Goal: Complete Application Form: Complete application form

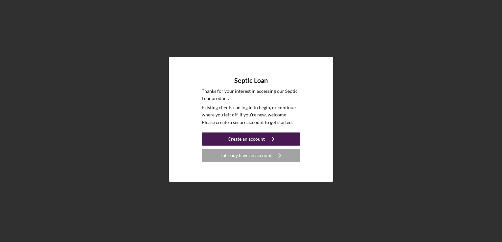
click at [241, 139] on div "Create an account" at bounding box center [246, 139] width 37 height 13
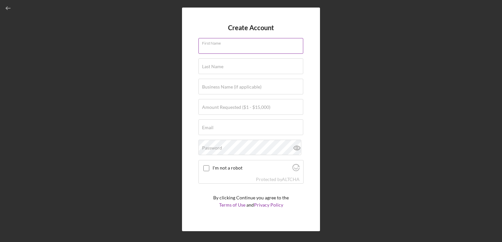
click at [211, 51] on input "First Name" at bounding box center [250, 46] width 105 height 16
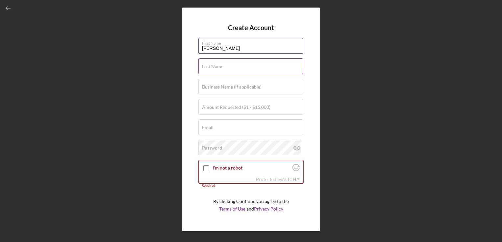
type input "[PERSON_NAME]"
click at [206, 66] on label "Last Name" at bounding box center [212, 66] width 21 height 5
click at [206, 66] on input "Last Name" at bounding box center [250, 66] width 105 height 16
type input "[PERSON_NAME]"
click at [187, 85] on div "Create Account First Name [PERSON_NAME] Last Name [PERSON_NAME] Business Name (…" at bounding box center [251, 120] width 138 height 224
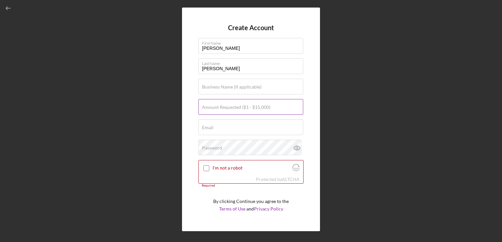
click at [215, 111] on input "Amount Requested ($1 - $15,000)" at bounding box center [250, 107] width 105 height 16
type input "$15,000"
click at [211, 128] on label "Email" at bounding box center [207, 127] width 11 height 5
click at [211, 128] on input "Email" at bounding box center [250, 128] width 105 height 16
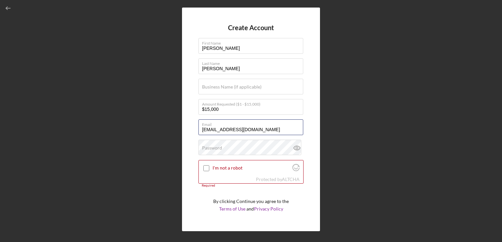
type input "[EMAIL_ADDRESS][DOMAIN_NAME]"
click at [187, 143] on div "Create Account First Name [PERSON_NAME] Last Name [PERSON_NAME] Business Name (…" at bounding box center [251, 120] width 138 height 224
click at [208, 170] on input "I'm not a robot" at bounding box center [206, 169] width 6 height 6
checkbox input "true"
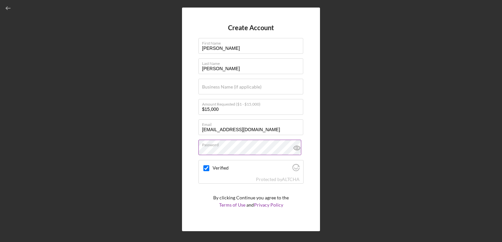
click at [296, 148] on icon at bounding box center [297, 148] width 2 height 2
click at [298, 202] on form "Create Account First Name [PERSON_NAME] Last Name [PERSON_NAME] Business Name (…" at bounding box center [250, 119] width 105 height 191
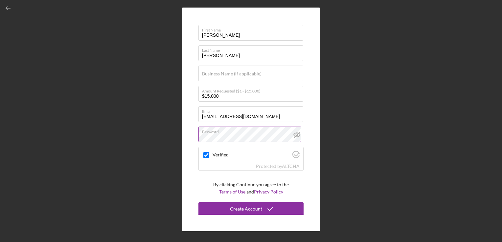
scroll to position [13, 0]
click at [248, 208] on div "Create Account" at bounding box center [246, 208] width 32 height 13
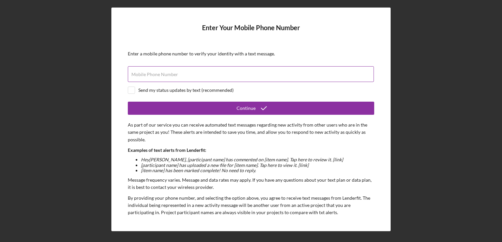
click at [265, 71] on div "Mobile Phone Number" at bounding box center [251, 74] width 246 height 16
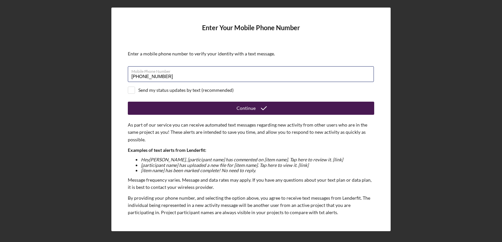
type input "[PHONE_NUMBER]"
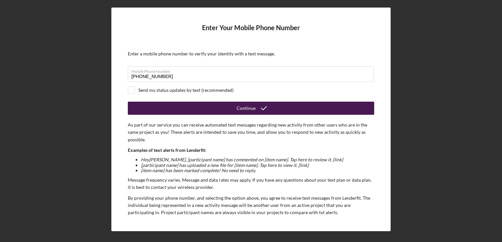
click at [236, 110] on div "Continue" at bounding box center [245, 108] width 19 height 13
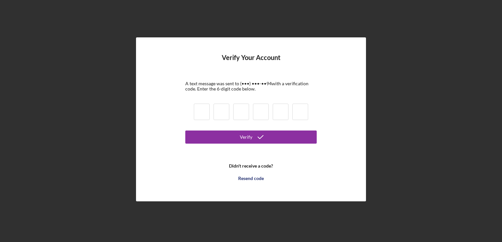
click at [202, 113] on input at bounding box center [202, 112] width 16 height 16
type input "0"
type input "8"
type input "2"
type input "9"
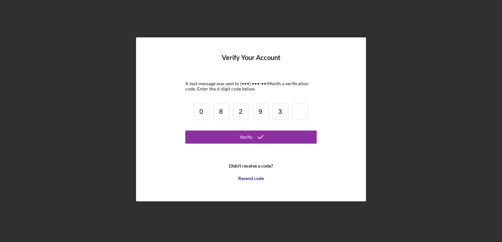
type input "3"
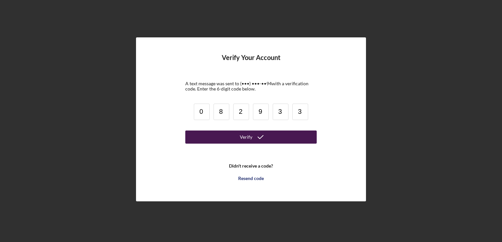
type input "3"
click at [205, 137] on button "Verify" at bounding box center [250, 137] width 131 height 13
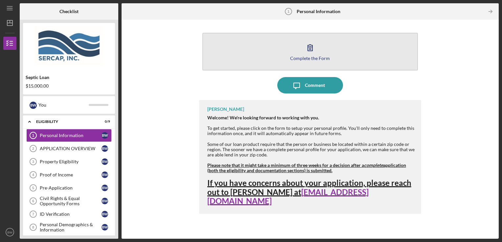
click at [307, 52] on icon "button" at bounding box center [310, 47] width 16 height 16
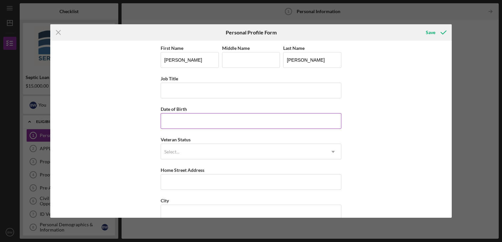
click at [181, 118] on input "Date of Birth" at bounding box center [251, 121] width 181 height 16
type input "[DATE]"
click at [178, 153] on div "Select..." at bounding box center [171, 151] width 15 height 5
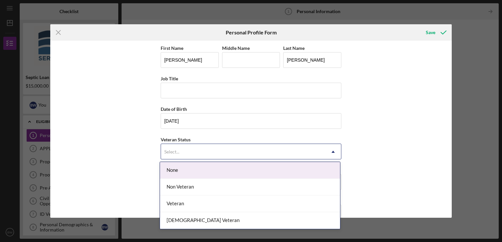
click at [177, 173] on div "None" at bounding box center [250, 170] width 180 height 17
click at [176, 149] on div "Select..." at bounding box center [171, 151] width 15 height 5
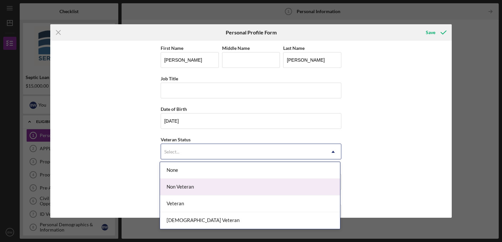
click at [174, 191] on div "Non Veteran" at bounding box center [250, 187] width 180 height 17
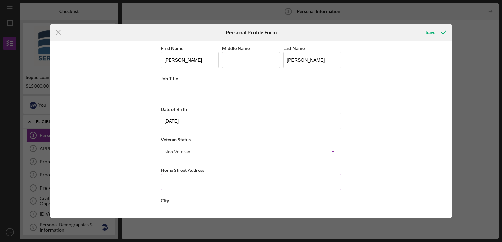
click at [180, 178] on input "Home Street Address" at bounding box center [251, 182] width 181 height 16
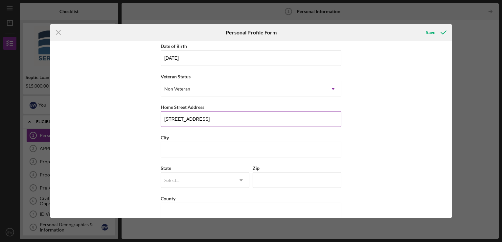
scroll to position [65, 0]
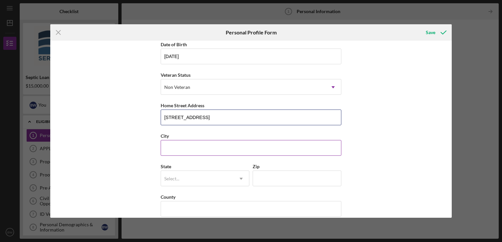
type input "[STREET_ADDRESS]"
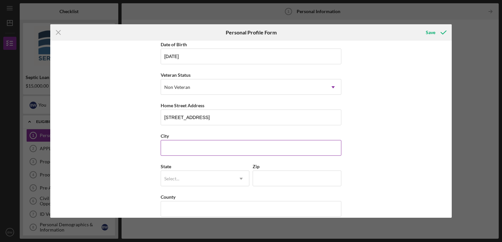
click at [169, 148] on input "City" at bounding box center [251, 148] width 181 height 16
type input "[GEOGRAPHIC_DATA]"
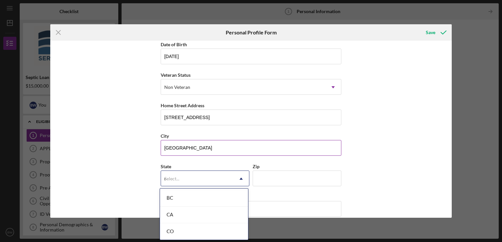
scroll to position [66, 0]
type input "nc"
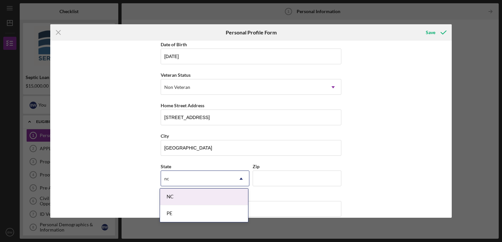
click at [225, 199] on div "NC" at bounding box center [204, 197] width 88 height 17
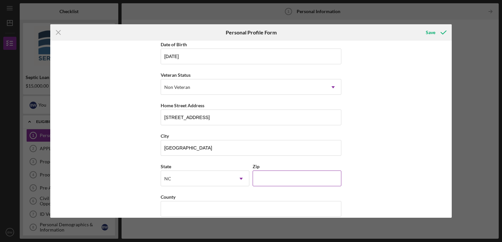
click at [279, 179] on input "Zip" at bounding box center [297, 179] width 89 height 16
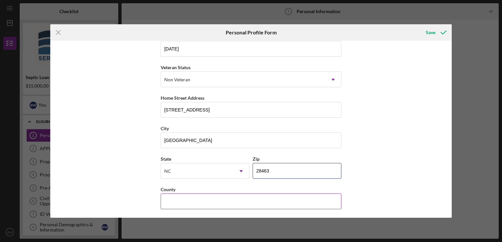
type input "28463"
click at [167, 198] on input "County" at bounding box center [251, 202] width 181 height 16
type input "Columbus"
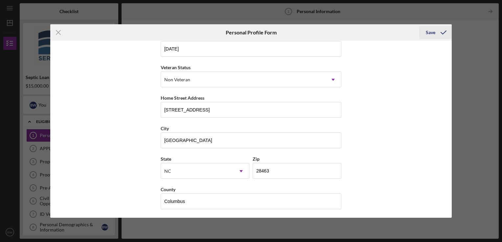
click at [429, 31] on div "Save" at bounding box center [431, 32] width 10 height 13
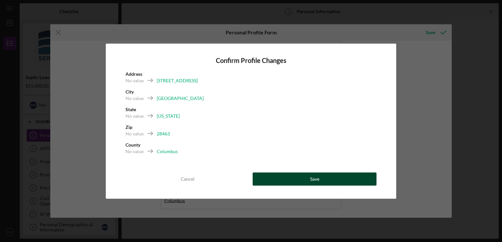
click at [313, 183] on div "Save" at bounding box center [314, 179] width 9 height 13
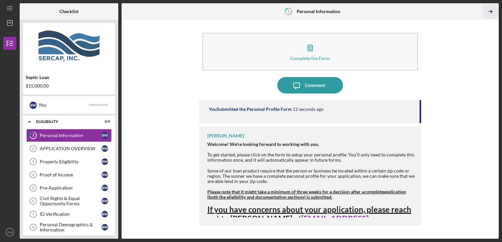
click at [497, 11] on icon "Icon/Table Pagination Arrow" at bounding box center [490, 11] width 15 height 15
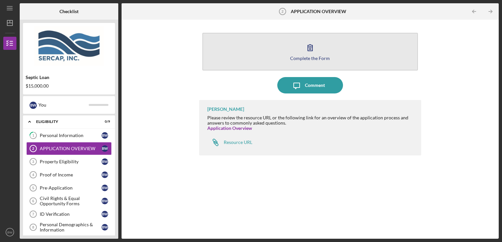
click at [311, 55] on icon "button" at bounding box center [310, 47] width 16 height 16
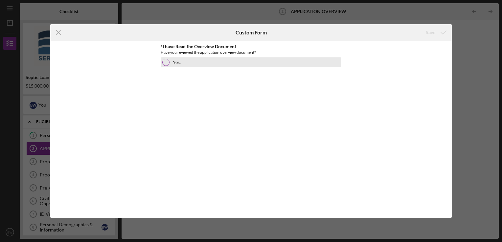
click at [167, 58] on div "Yes." at bounding box center [251, 62] width 181 height 10
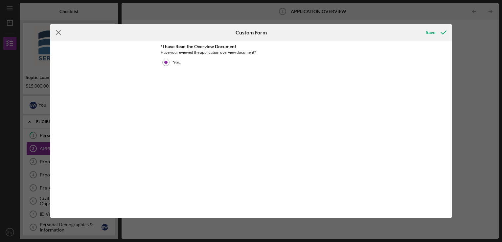
click at [60, 32] on icon "Icon/Menu Close" at bounding box center [58, 32] width 16 height 16
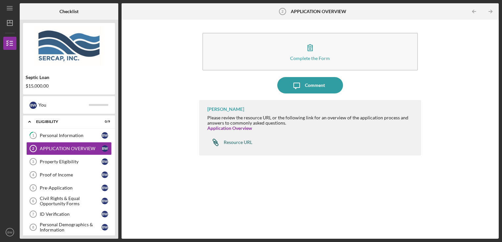
click at [238, 142] on div "Resource URL" at bounding box center [238, 142] width 29 height 5
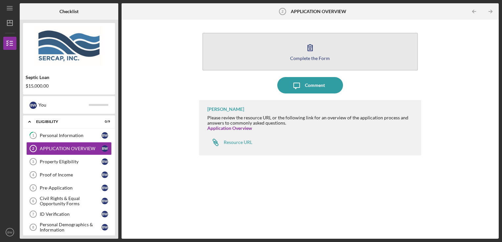
click at [315, 58] on div "Complete the Form" at bounding box center [310, 58] width 40 height 5
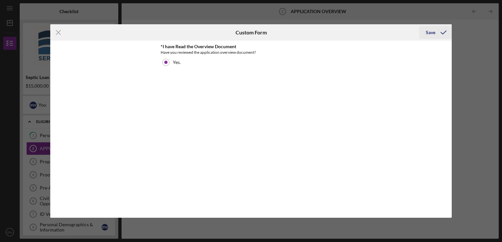
click at [433, 28] on div "Save" at bounding box center [431, 32] width 10 height 13
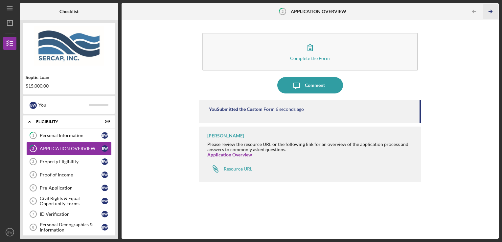
click at [492, 12] on icon "Icon/Table Pagination Arrow" at bounding box center [490, 11] width 15 height 15
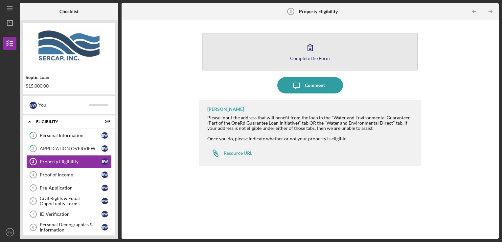
click at [329, 53] on button "Complete the Form Form" at bounding box center [310, 52] width 216 height 38
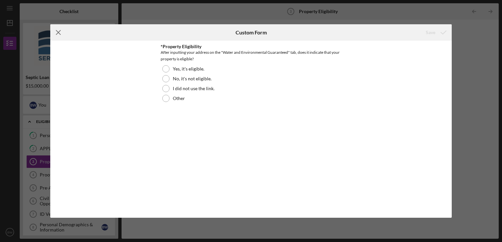
click at [54, 34] on icon "Icon/Menu Close" at bounding box center [58, 32] width 16 height 16
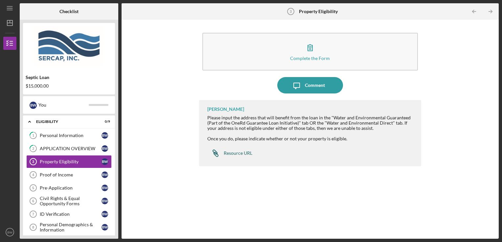
click at [241, 152] on div "Resource URL" at bounding box center [238, 153] width 29 height 5
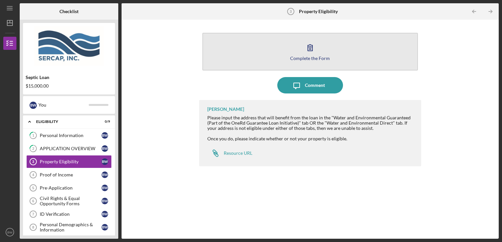
click at [307, 58] on div "Complete the Form" at bounding box center [310, 58] width 40 height 5
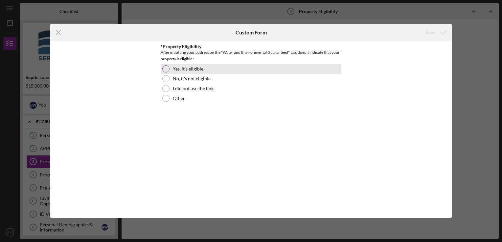
click at [191, 69] on label "Yes, it's eligible." at bounding box center [189, 68] width 32 height 5
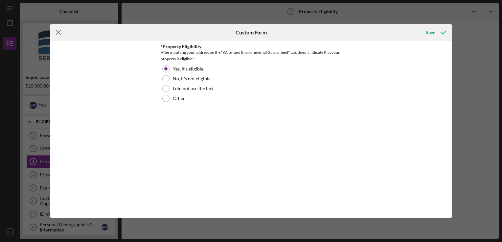
click at [61, 33] on icon "Icon/Menu Close" at bounding box center [58, 32] width 16 height 16
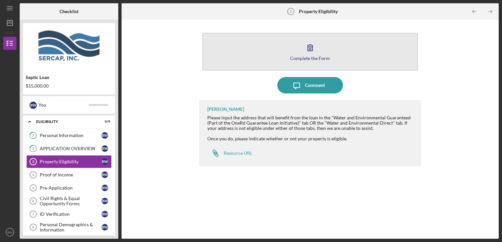
click at [335, 58] on button "Complete the Form Form" at bounding box center [310, 52] width 216 height 38
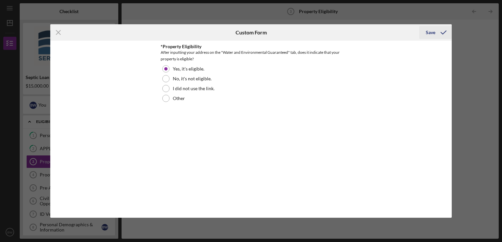
click at [432, 33] on div "Save" at bounding box center [431, 32] width 10 height 13
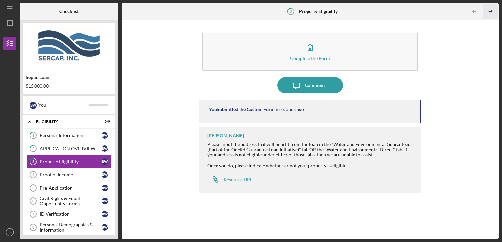
click at [489, 10] on icon "Icon/Table Pagination Arrow" at bounding box center [490, 11] width 15 height 15
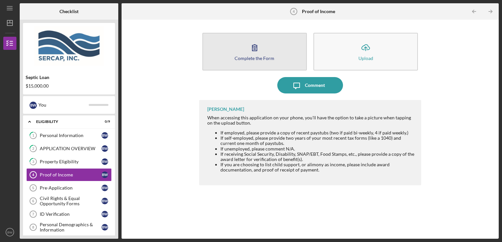
click at [240, 55] on button "Complete the Form Form" at bounding box center [254, 52] width 104 height 38
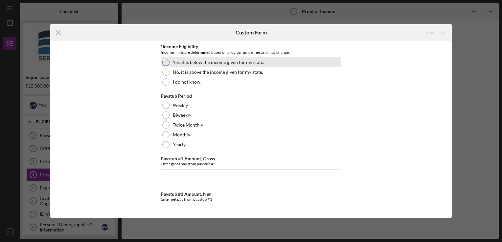
click at [227, 62] on label "Yes, it is below the income given for my state." at bounding box center [218, 62] width 91 height 5
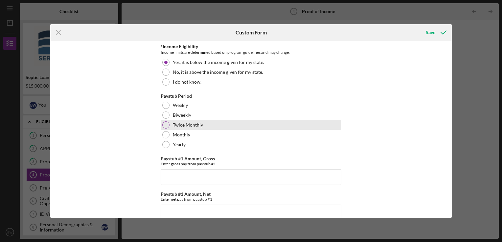
click at [183, 123] on label "Twice Monthly" at bounding box center [188, 124] width 30 height 5
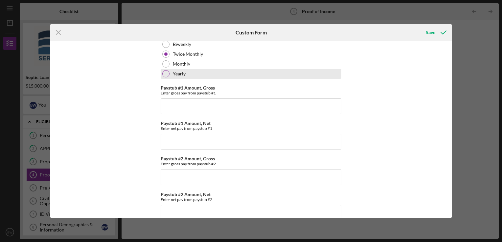
scroll to position [65, 0]
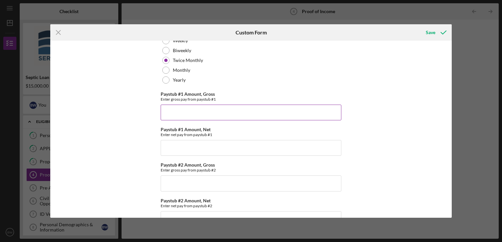
click at [175, 114] on input "Paystub #1 Amount, Gross" at bounding box center [251, 113] width 181 height 16
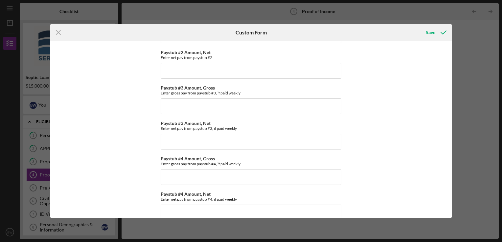
scroll to position [220, 0]
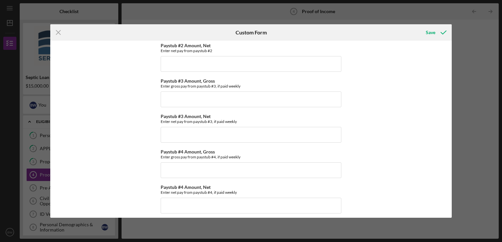
click at [175, 114] on label "Paystub #3 Amount, Net" at bounding box center [186, 117] width 50 height 6
click at [175, 127] on input "Paystub #3 Amount, Net" at bounding box center [251, 135] width 181 height 16
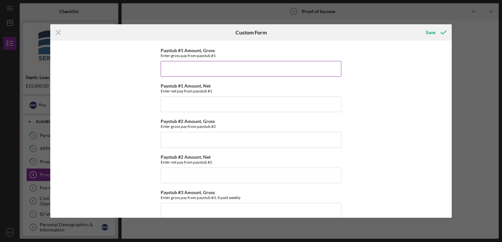
scroll to position [0, 0]
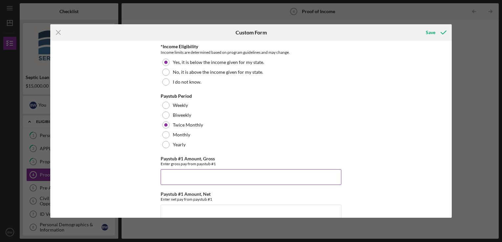
click at [317, 180] on input "Paystub #1 Amount, Gross" at bounding box center [251, 177] width 181 height 16
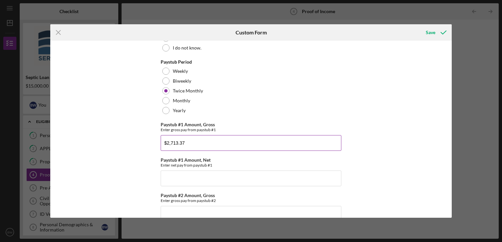
scroll to position [35, 0]
type input "$2,713.37"
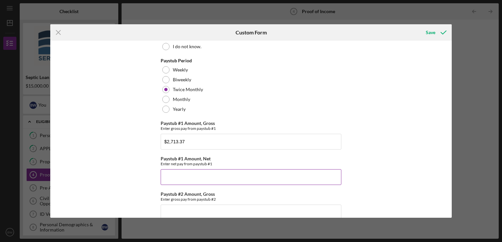
click at [303, 184] on input "Paystub #1 Amount, Net" at bounding box center [251, 177] width 181 height 16
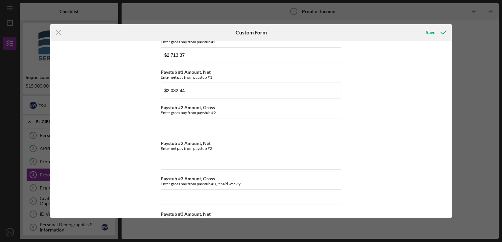
scroll to position [125, 0]
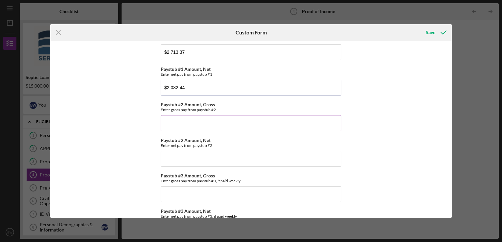
type input "$2,032.44"
click at [314, 124] on input "Paystub #2 Amount, Gross" at bounding box center [251, 123] width 181 height 16
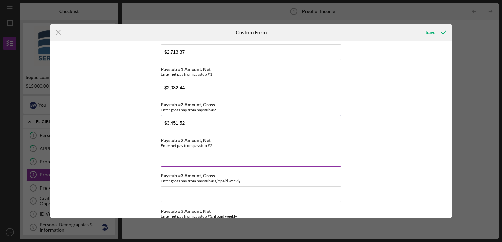
type input "$3,451.52"
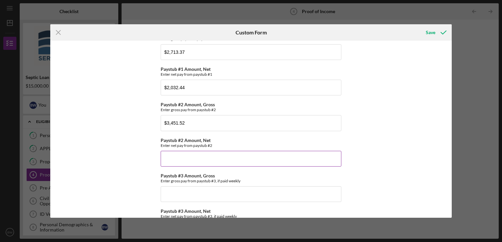
click at [296, 160] on input "Paystub #2 Amount, Net" at bounding box center [251, 159] width 181 height 16
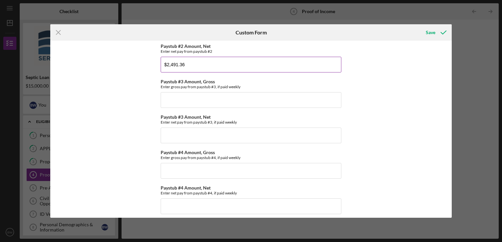
scroll to position [247, 0]
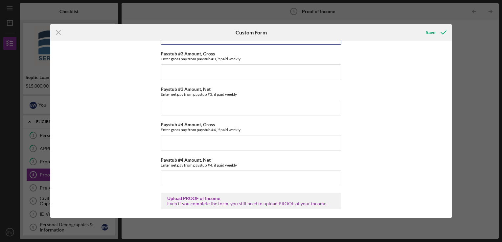
type input "$2,491.36"
click at [271, 204] on div "Even if you complete the form, you still need to upload PROOF of your income." at bounding box center [250, 203] width 167 height 5
click at [187, 201] on div "Even if you complete the form, you still need to upload PROOF of your income." at bounding box center [250, 203] width 167 height 5
click at [174, 198] on div "Upload PROOF of Income" at bounding box center [250, 198] width 167 height 5
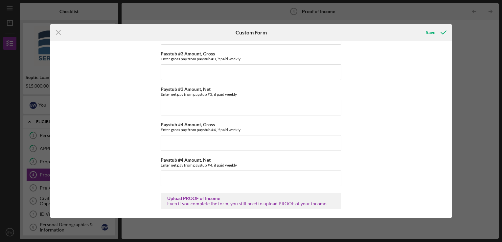
drag, startPoint x: 174, startPoint y: 198, endPoint x: 179, endPoint y: 204, distance: 7.8
click at [179, 204] on div "Even if you complete the form, you still need to upload PROOF of your income." at bounding box center [250, 203] width 167 height 5
click at [431, 32] on div "Save" at bounding box center [431, 32] width 10 height 13
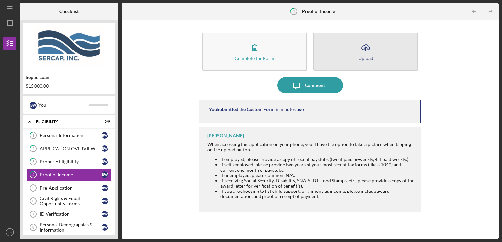
click at [369, 56] on div "Upload" at bounding box center [365, 58] width 15 height 5
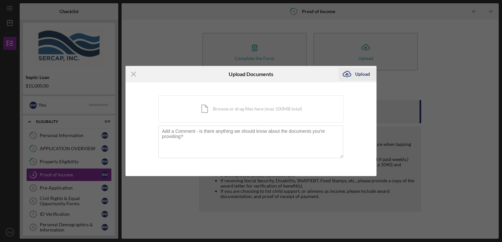
click at [353, 77] on icon "Icon/Upload" at bounding box center [347, 74] width 16 height 16
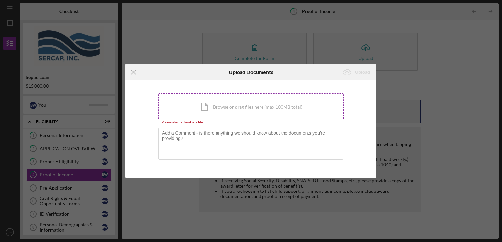
click at [192, 115] on div "Icon/Document Browse or drag files here (max 100MB total) Tap to choose files o…" at bounding box center [250, 107] width 185 height 27
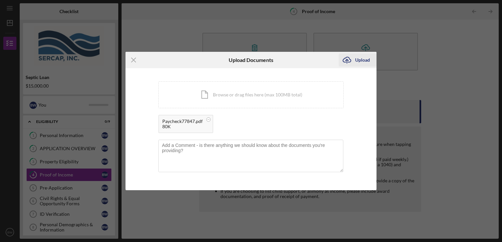
click at [348, 61] on polyline "submit" at bounding box center [346, 60] width 3 height 2
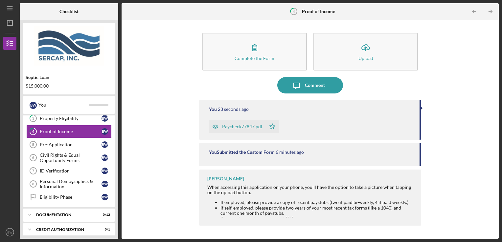
scroll to position [44, 0]
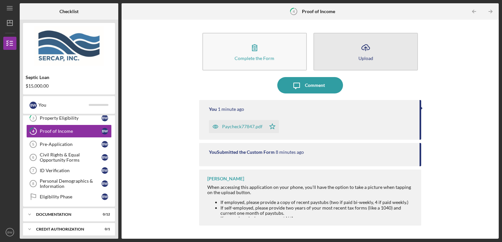
click at [389, 40] on button "Icon/Upload Upload" at bounding box center [365, 52] width 104 height 38
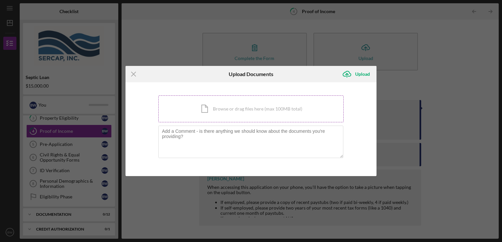
click at [276, 107] on div "Icon/Document Browse or drag files here (max 100MB total) Tap to choose files o…" at bounding box center [250, 109] width 185 height 27
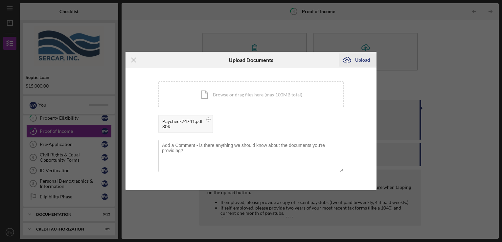
click at [362, 57] on div "Upload" at bounding box center [362, 60] width 15 height 13
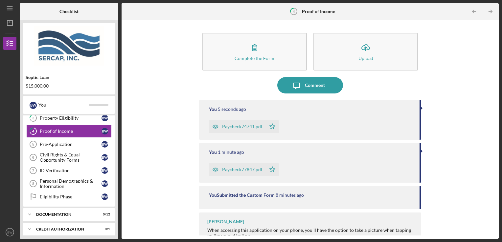
scroll to position [10, 0]
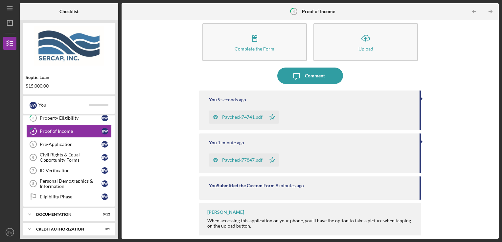
click at [359, 224] on div "When accessing this application on your phone, you'll have the option to take a…" at bounding box center [311, 223] width 208 height 11
click at [492, 11] on g "button" at bounding box center [491, 11] width 4 height 3
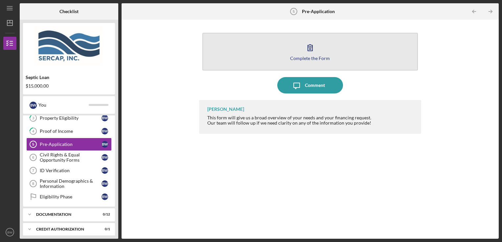
click at [352, 53] on button "Complete the Form Form" at bounding box center [310, 52] width 216 height 38
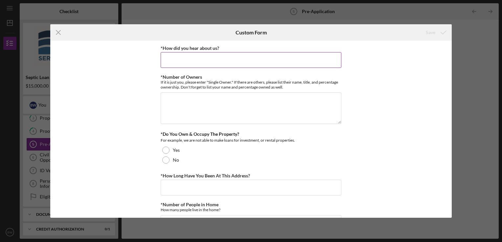
click at [272, 56] on input "*How did you hear about us?" at bounding box center [251, 60] width 181 height 16
type input "google"
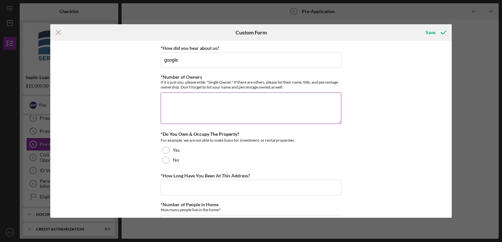
click at [247, 107] on textarea "*Number of Owners" at bounding box center [251, 109] width 181 height 32
click at [164, 100] on textarea "[PERSON_NAME] 50% owner [PERSON_NAME] 50% owner" at bounding box center [251, 109] width 181 height 32
click at [195, 104] on textarea "[PERSON_NAME] 50% owner [PERSON_NAME] 50% owner" at bounding box center [251, 109] width 181 height 32
type textarea "[PERSON_NAME] 50% owner [PERSON_NAME] wife [DEMOGRAPHIC_DATA]% owner"
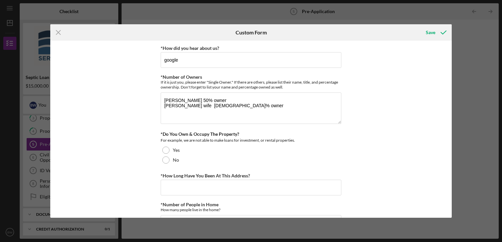
click at [124, 134] on div "*How did you hear about us? google *Number of Owners If it is just you, please …" at bounding box center [250, 129] width 401 height 177
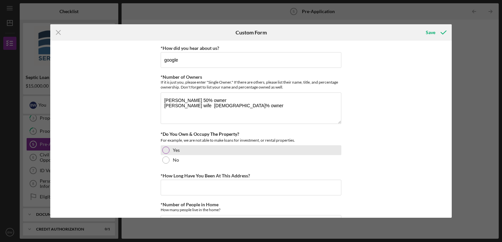
click at [164, 149] on div at bounding box center [165, 150] width 7 height 7
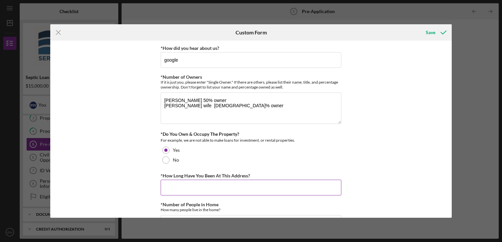
click at [173, 187] on input "*How Long Have You Been At This Address?" at bounding box center [251, 188] width 181 height 16
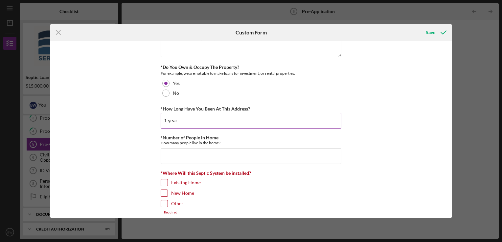
scroll to position [68, 0]
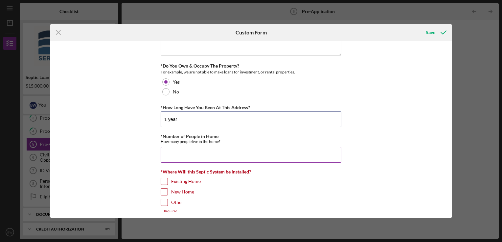
type input "1 year"
click at [189, 154] on input "*Number of People in Home" at bounding box center [251, 155] width 181 height 16
type input "4"
click at [181, 181] on label "Existing Home" at bounding box center [186, 181] width 30 height 7
click at [167, 181] on input "Existing Home" at bounding box center [164, 181] width 7 height 7
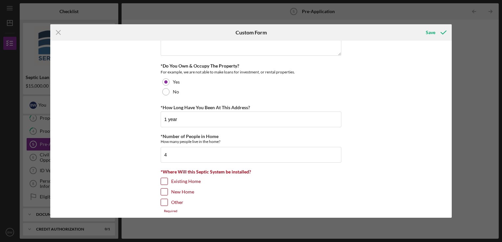
checkbox input "true"
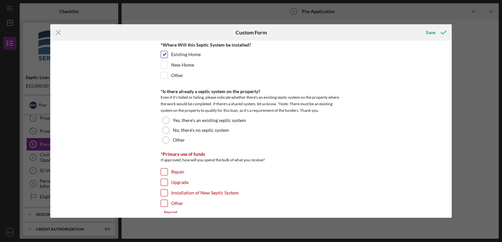
scroll to position [198, 0]
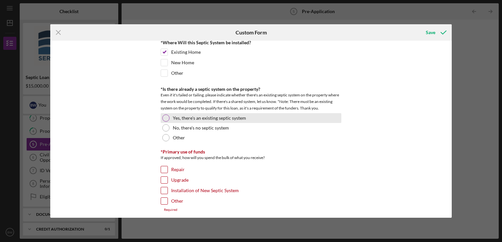
click at [166, 118] on div at bounding box center [165, 118] width 7 height 7
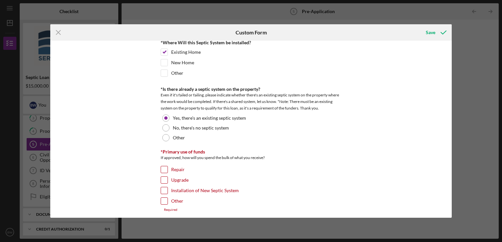
click at [163, 189] on input "Installation of New Septic System" at bounding box center [164, 191] width 7 height 7
checkbox input "true"
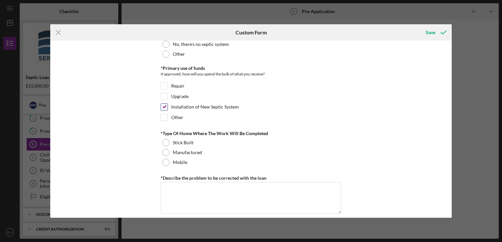
scroll to position [282, 0]
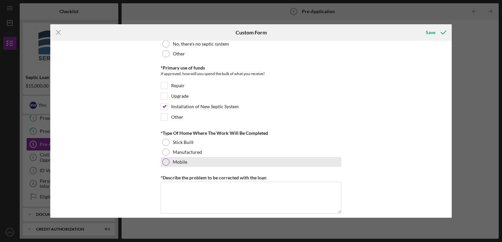
click at [178, 161] on label "Mobile" at bounding box center [180, 162] width 14 height 5
click at [140, 163] on div "*How did you hear about us? google *Number of Owners If it is just you, please …" at bounding box center [250, 129] width 401 height 177
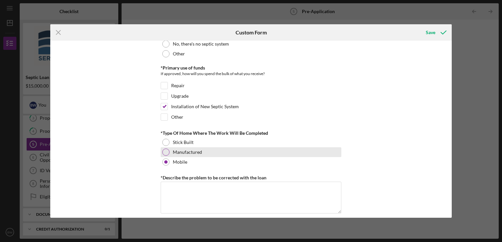
click at [185, 151] on label "Manufactured" at bounding box center [187, 152] width 29 height 5
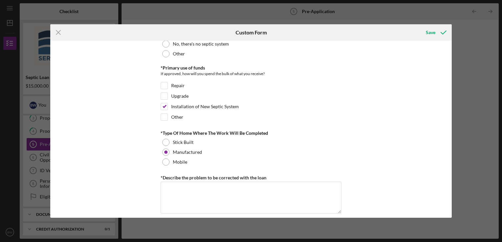
click at [124, 157] on div "*How did you hear about us? google *Number of Owners If it is just you, please …" at bounding box center [250, 129] width 401 height 177
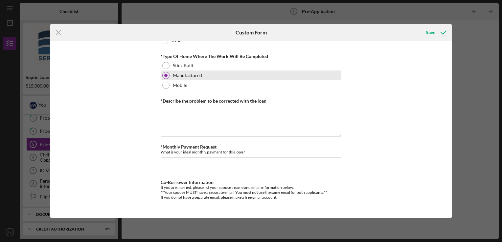
scroll to position [360, 0]
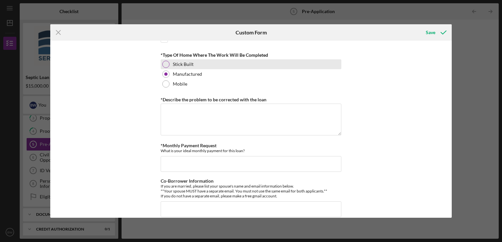
click at [167, 64] on div at bounding box center [165, 64] width 7 height 7
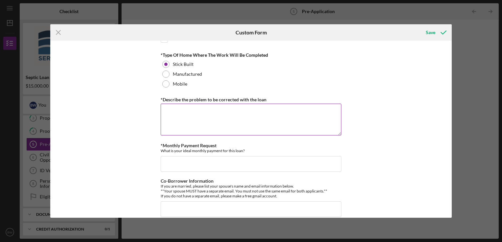
click at [169, 108] on textarea "*Describe the problem to be corrected with the loan" at bounding box center [251, 120] width 181 height 32
type textarea "o"
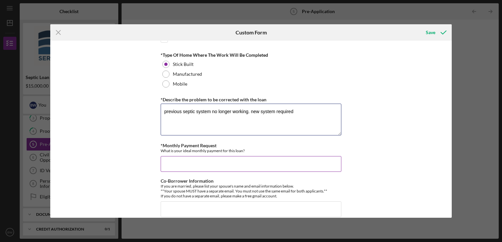
type textarea "previous septic system no longer working. new system required"
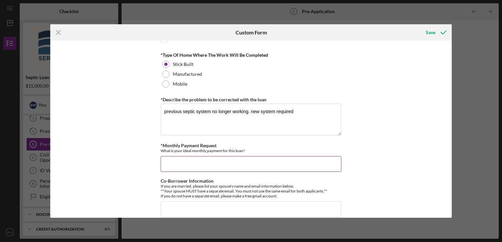
click at [190, 165] on input "*Monthly Payment Request" at bounding box center [251, 164] width 181 height 16
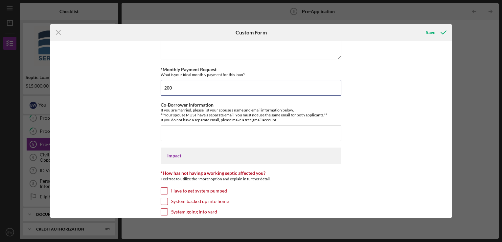
scroll to position [439, 0]
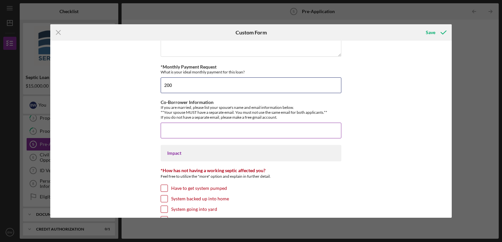
type input "200"
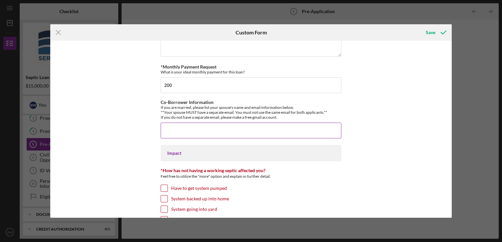
click at [287, 136] on input "Co-Borrower Information" at bounding box center [251, 131] width 181 height 16
click at [273, 175] on div "Feel free to utilize the "more" option and explain in further detail." at bounding box center [251, 177] width 181 height 8
click at [268, 131] on input "[PERSON_NAME]" at bounding box center [251, 131] width 181 height 16
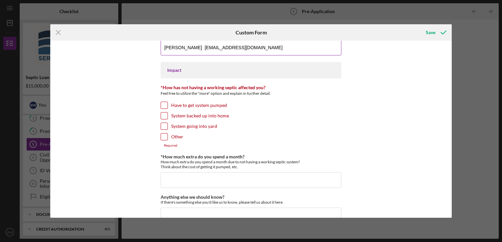
scroll to position [524, 0]
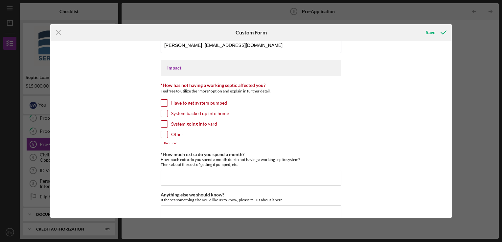
type input "[PERSON_NAME] [EMAIL_ADDRESS][DOMAIN_NAME]"
click at [163, 133] on input "Other" at bounding box center [164, 134] width 7 height 7
checkbox input "true"
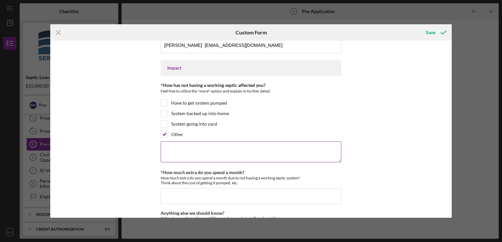
click at [181, 146] on textarea at bounding box center [251, 152] width 181 height 21
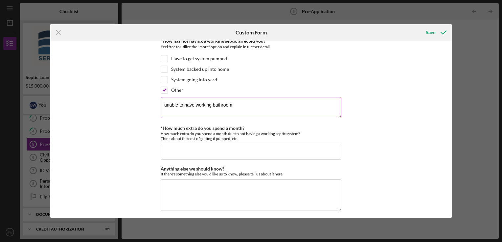
scroll to position [570, 0]
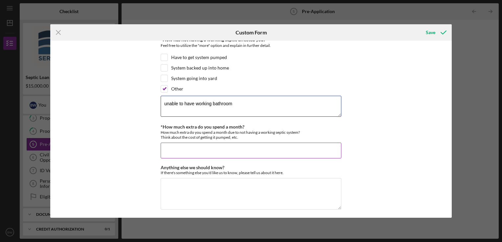
type textarea "unable to have working bathroom"
click at [246, 151] on input "*How much extra do you spend a month?" at bounding box center [251, 151] width 181 height 16
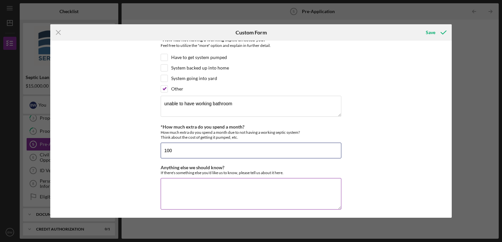
type input "100"
click at [165, 182] on textarea "Anything else we should know?" at bounding box center [251, 194] width 181 height 32
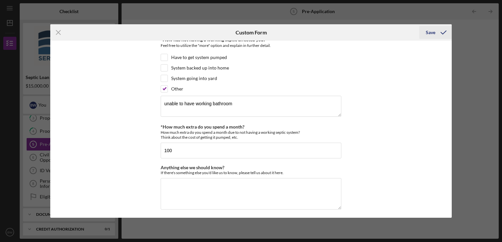
click at [435, 34] on icon "submit" at bounding box center [443, 32] width 16 height 16
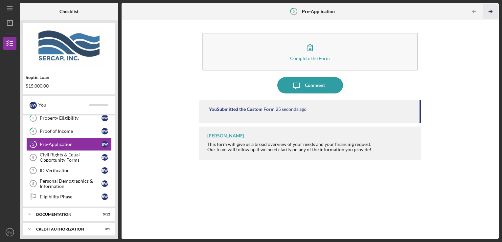
click at [492, 11] on icon "Icon/Table Pagination Arrow" at bounding box center [490, 11] width 15 height 15
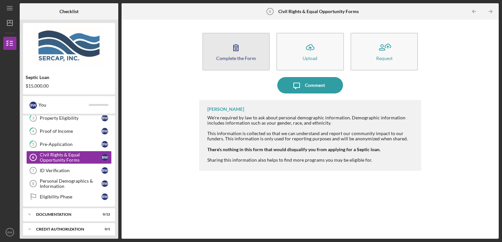
click at [228, 49] on icon "button" at bounding box center [236, 47] width 16 height 16
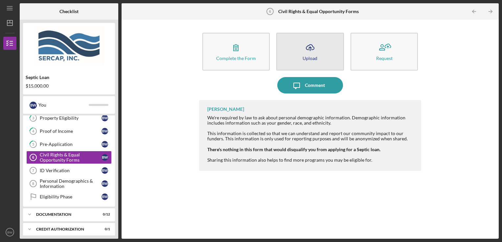
click at [294, 54] on button "Icon/Upload Upload" at bounding box center [310, 52] width 68 height 38
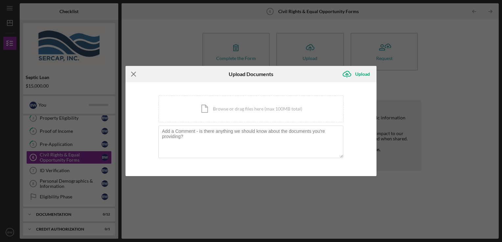
click at [136, 72] on icon "Icon/Menu Close" at bounding box center [133, 74] width 16 height 16
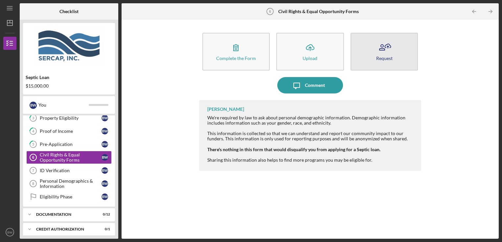
click at [367, 47] on button "Request" at bounding box center [384, 52] width 68 height 38
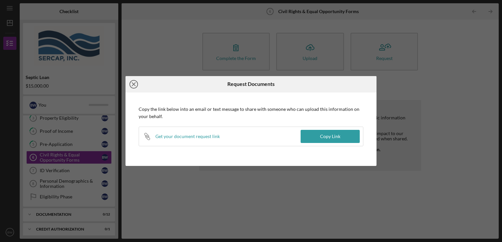
click at [134, 85] on line at bounding box center [133, 84] width 3 height 3
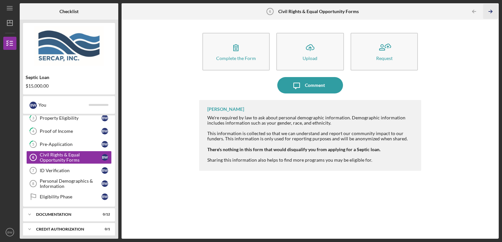
click at [496, 9] on icon "Icon/Table Pagination Arrow" at bounding box center [490, 11] width 15 height 15
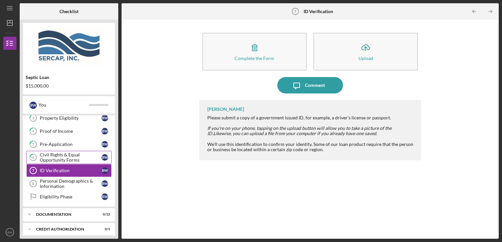
click at [70, 154] on div "Civil Rights & Equal Opportunity Forms" at bounding box center [71, 157] width 62 height 11
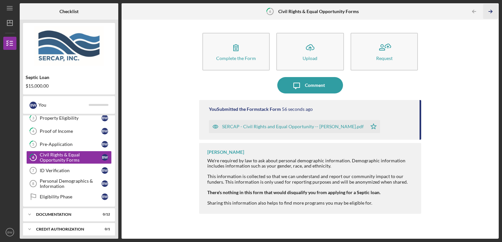
click at [488, 12] on icon "Icon/Table Pagination Arrow" at bounding box center [490, 11] width 15 height 15
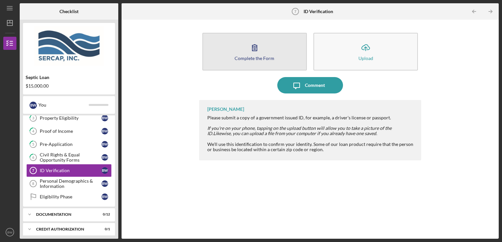
click at [250, 54] on icon "button" at bounding box center [254, 47] width 16 height 16
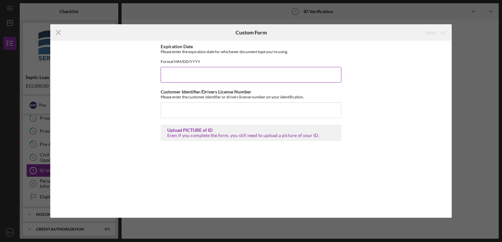
click at [202, 79] on input "Expiration Date" at bounding box center [251, 75] width 181 height 16
click at [193, 112] on input "Customer Identifier/Drivers License Number" at bounding box center [251, 110] width 181 height 16
type input "102201434"
click at [186, 79] on input "Expiration Date" at bounding box center [251, 75] width 181 height 16
